Goal: Find specific page/section: Find specific page/section

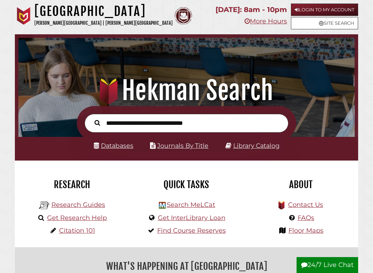
scroll to position [111, 333]
click at [117, 142] on link "Databases" at bounding box center [114, 145] width 40 height 7
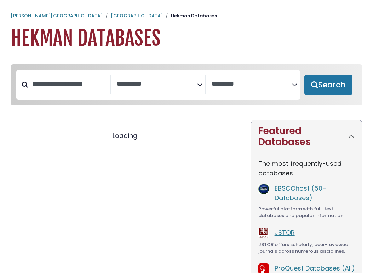
select select "Database Subject Filter"
select select "Database Vendors Filter"
select select "Database Subject Filter"
select select "Database Vendors Filter"
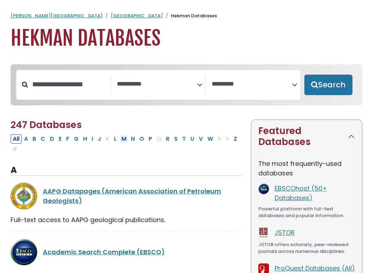
click at [124, 142] on button "M" at bounding box center [123, 138] width 9 height 9
select select "Database Subject Filter"
select select "Database Vendors Filter"
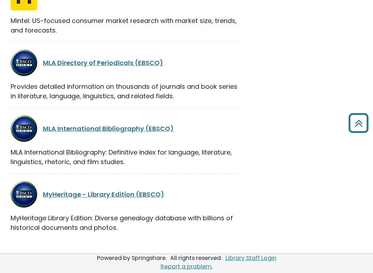
scroll to position [754, 0]
click at [124, 128] on link "MLA International Bibliography (EBSCO)" at bounding box center [108, 128] width 131 height 9
